Goal: Check status: Check status

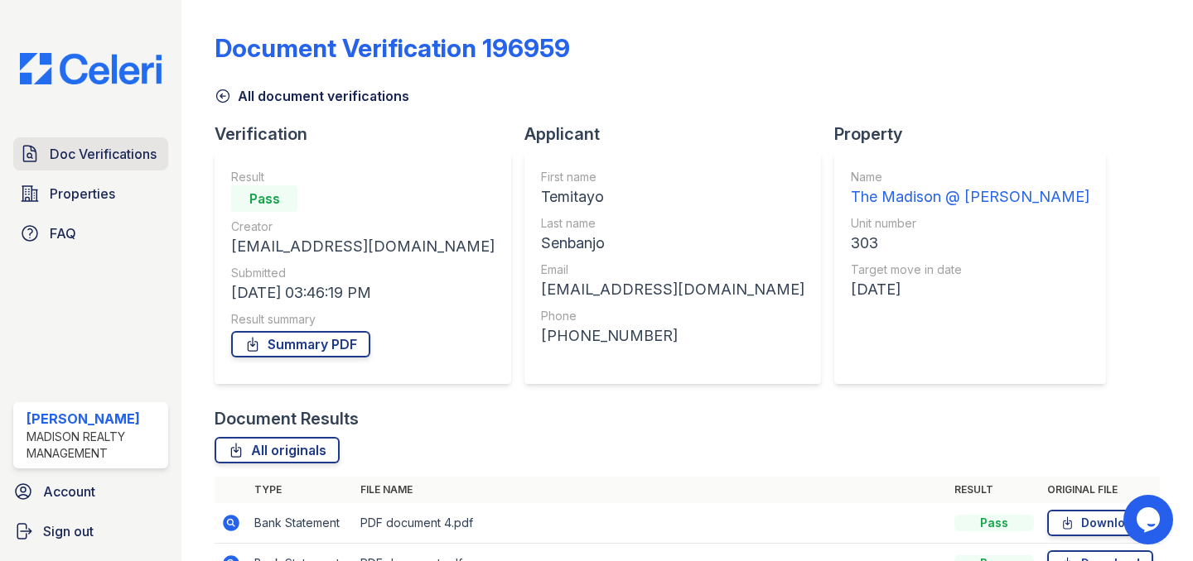
click at [105, 153] on span "Doc Verifications" at bounding box center [103, 154] width 107 height 20
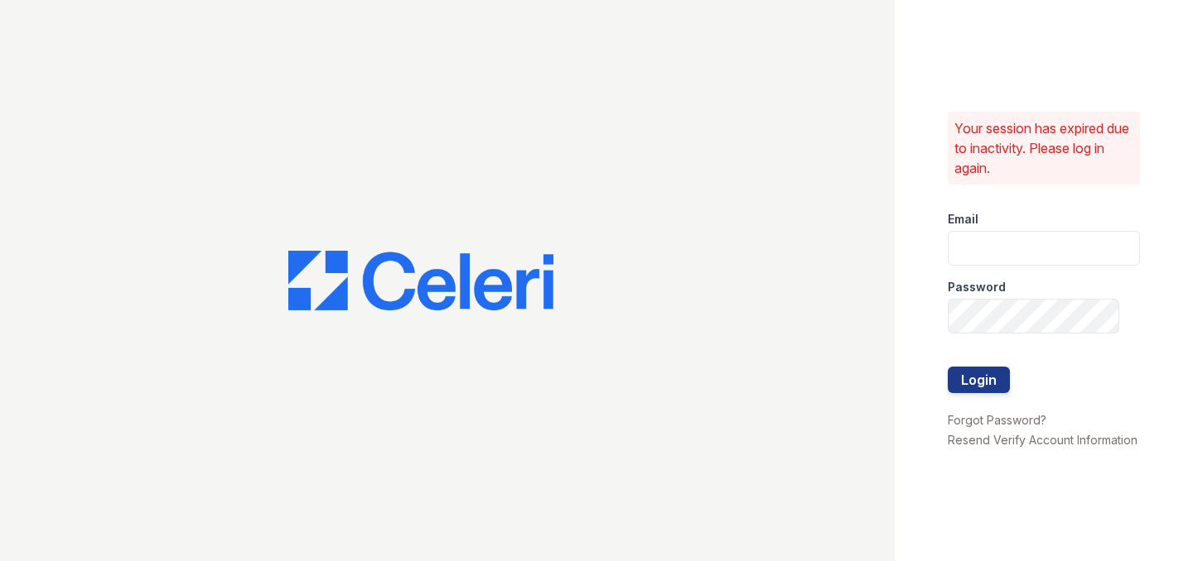
type input "bmarino@MadisonRealtyManagement.com"
click at [984, 376] on button "Login" at bounding box center [978, 380] width 62 height 27
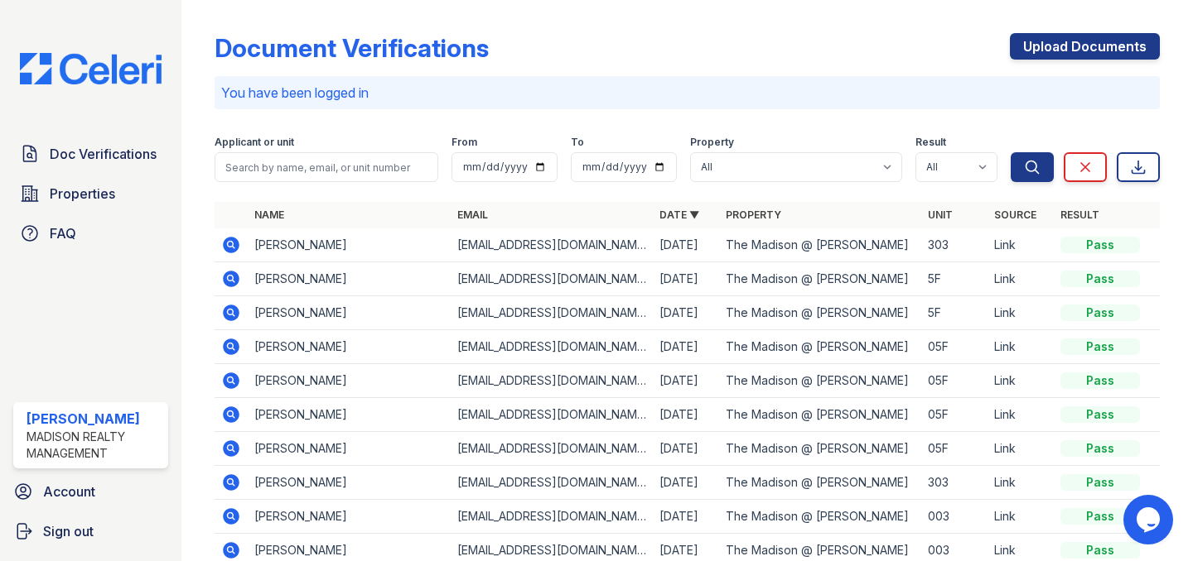
click at [234, 277] on icon at bounding box center [232, 279] width 17 height 17
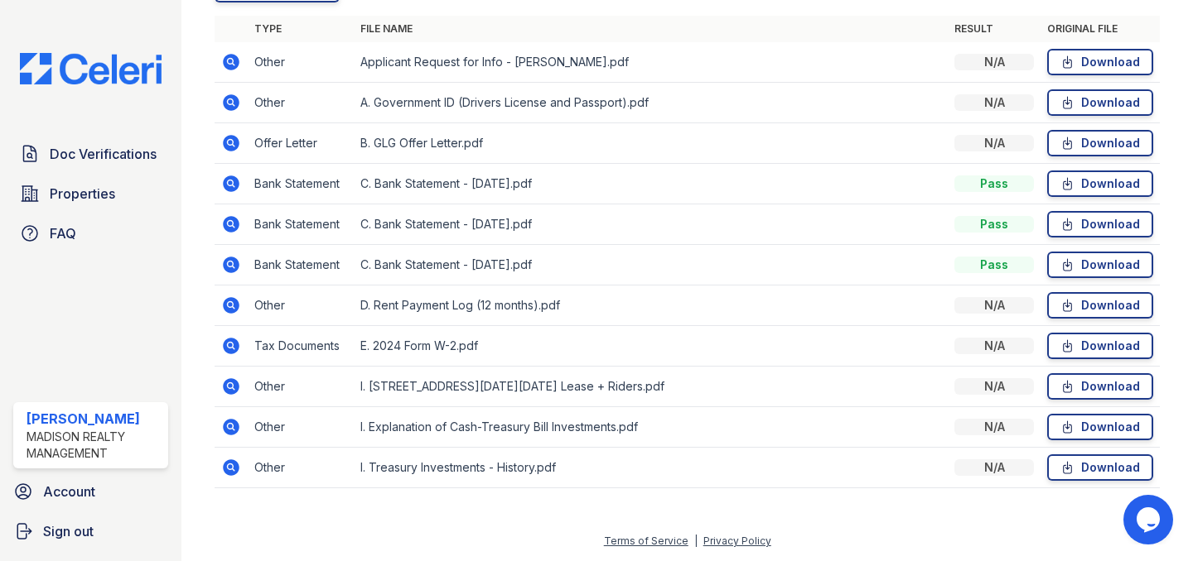
scroll to position [460, 0]
